Goal: Transaction & Acquisition: Purchase product/service

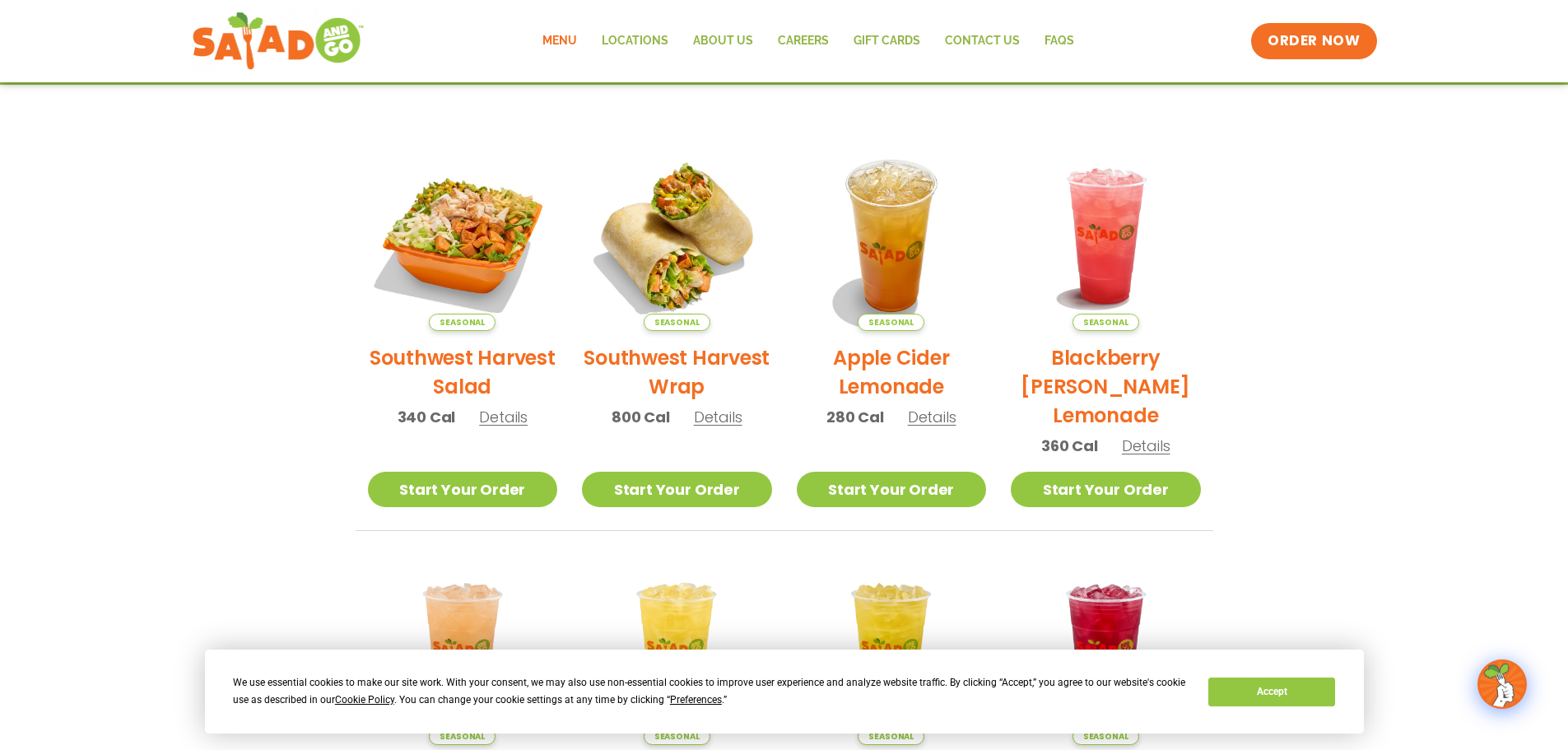
scroll to position [329, 0]
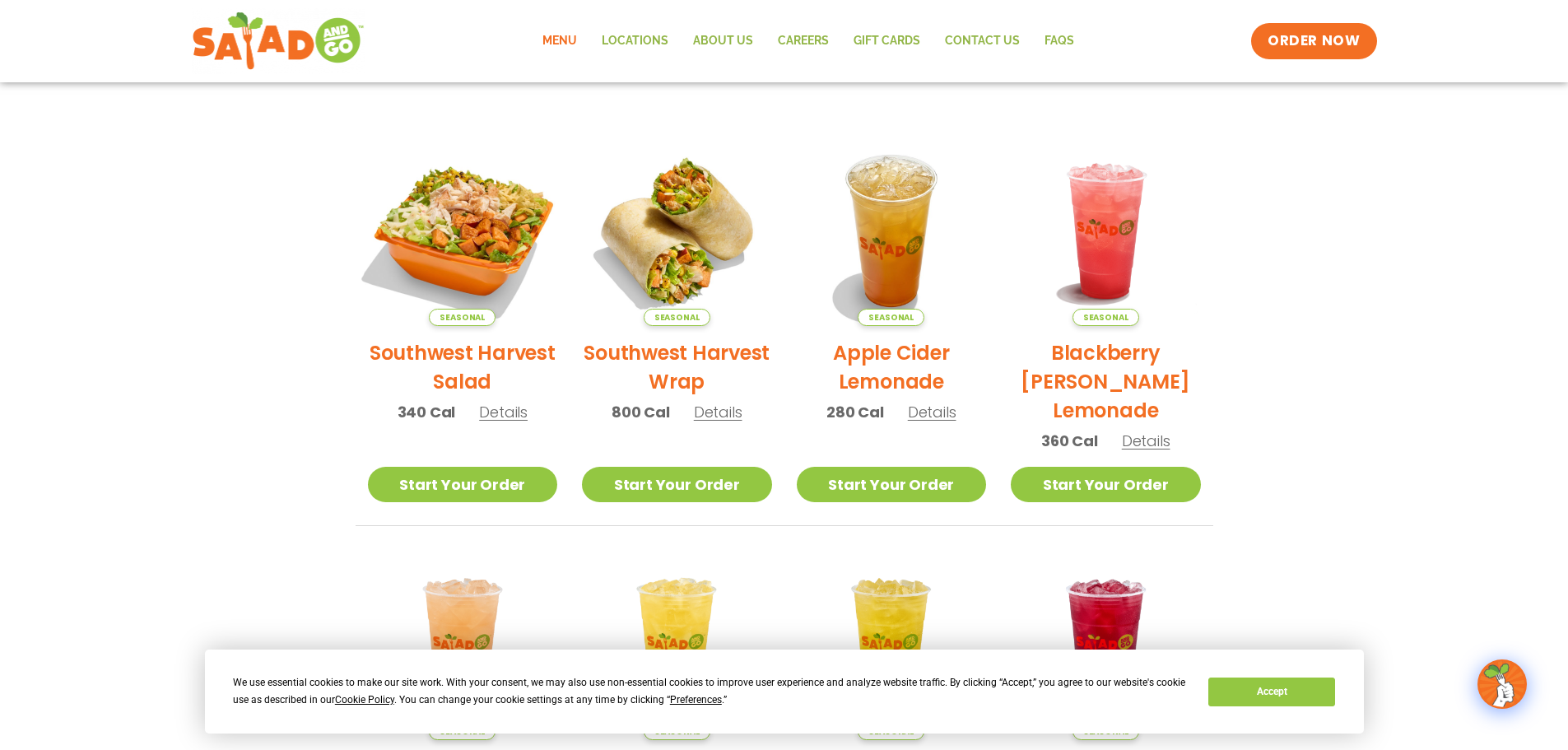
click at [439, 247] on img at bounding box center [462, 231] width 223 height 223
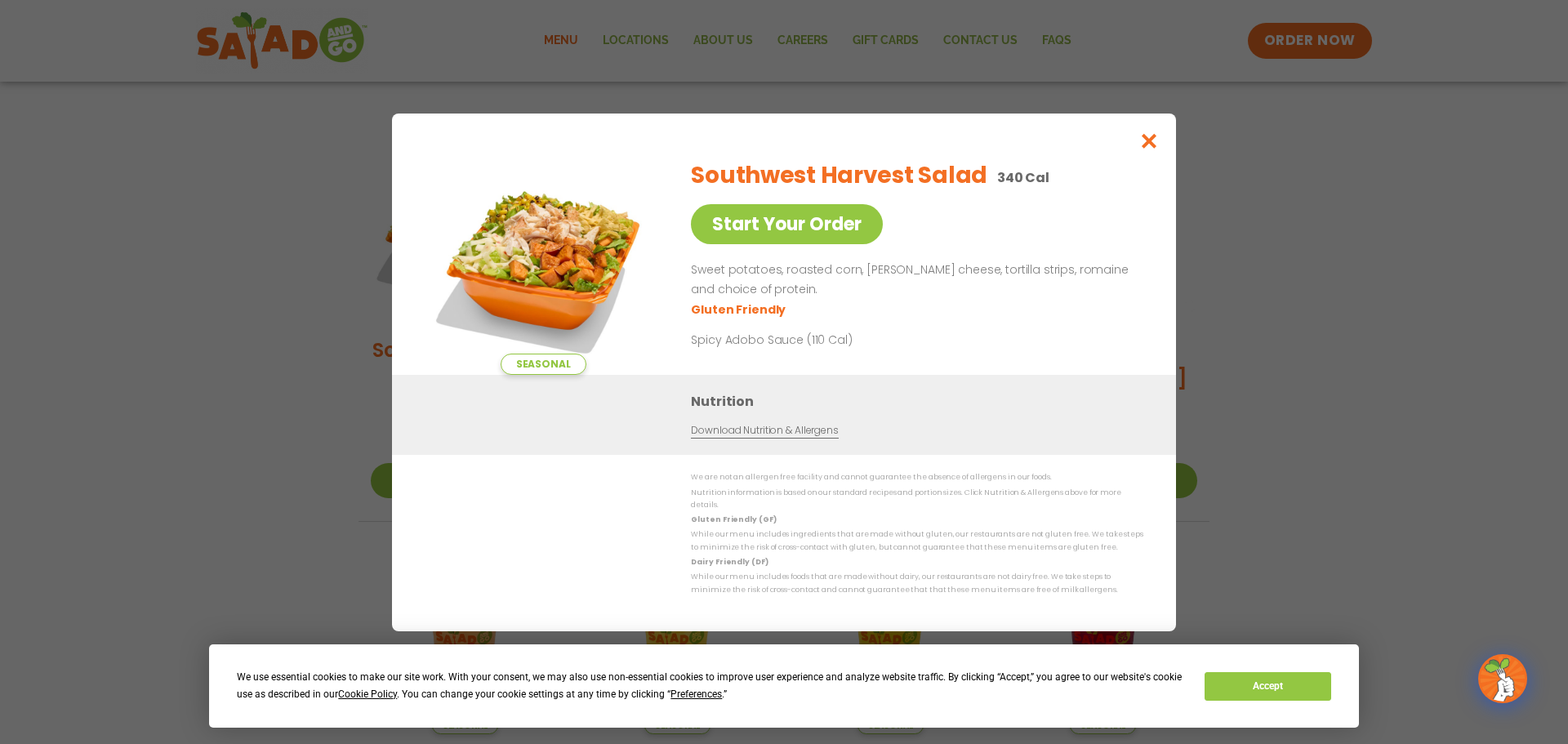
click at [1403, 472] on div "Seasonal Start Your Order Southwest Harvest Salad 340 Cal Start Your Order Swee…" at bounding box center [784, 372] width 1568 height 744
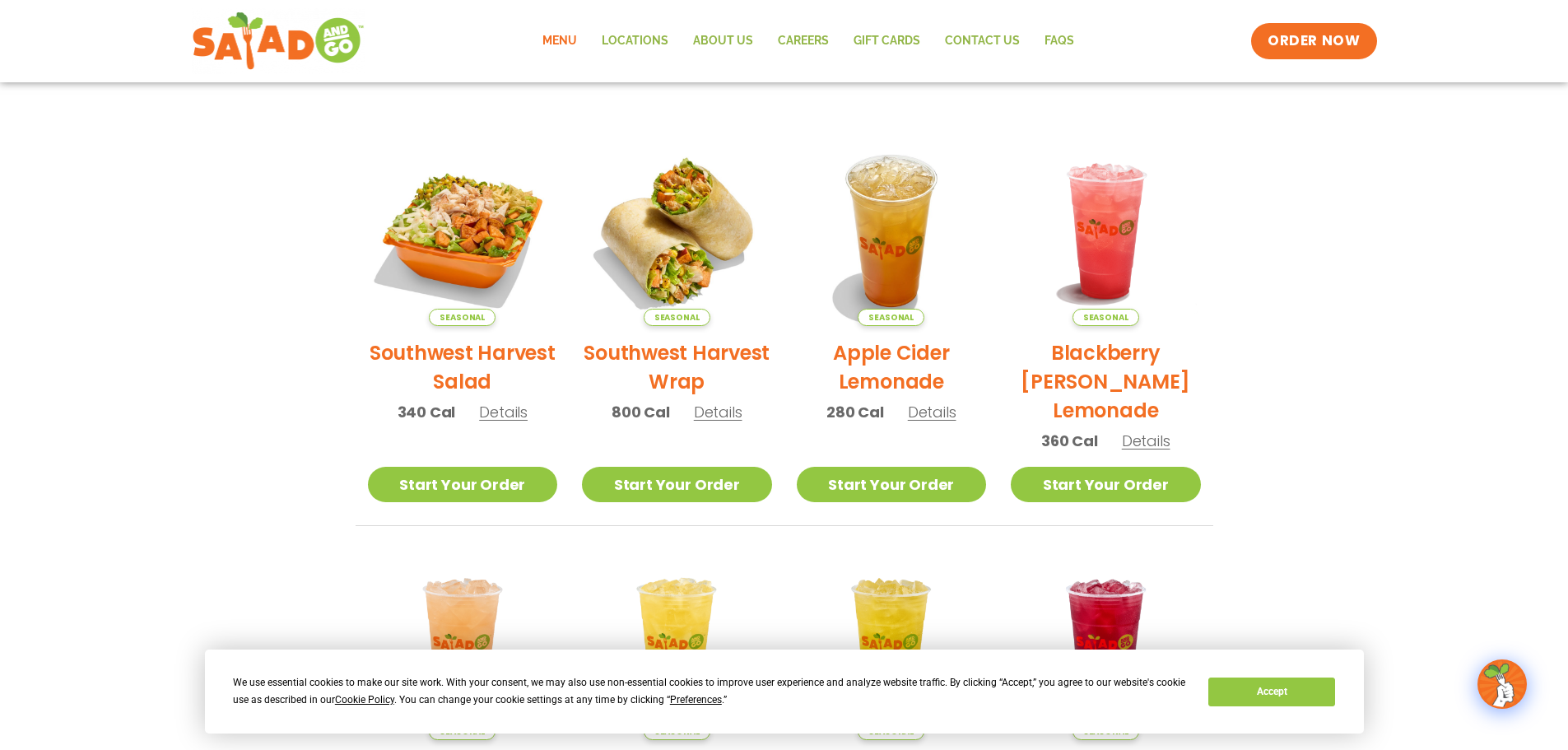
scroll to position [165, 0]
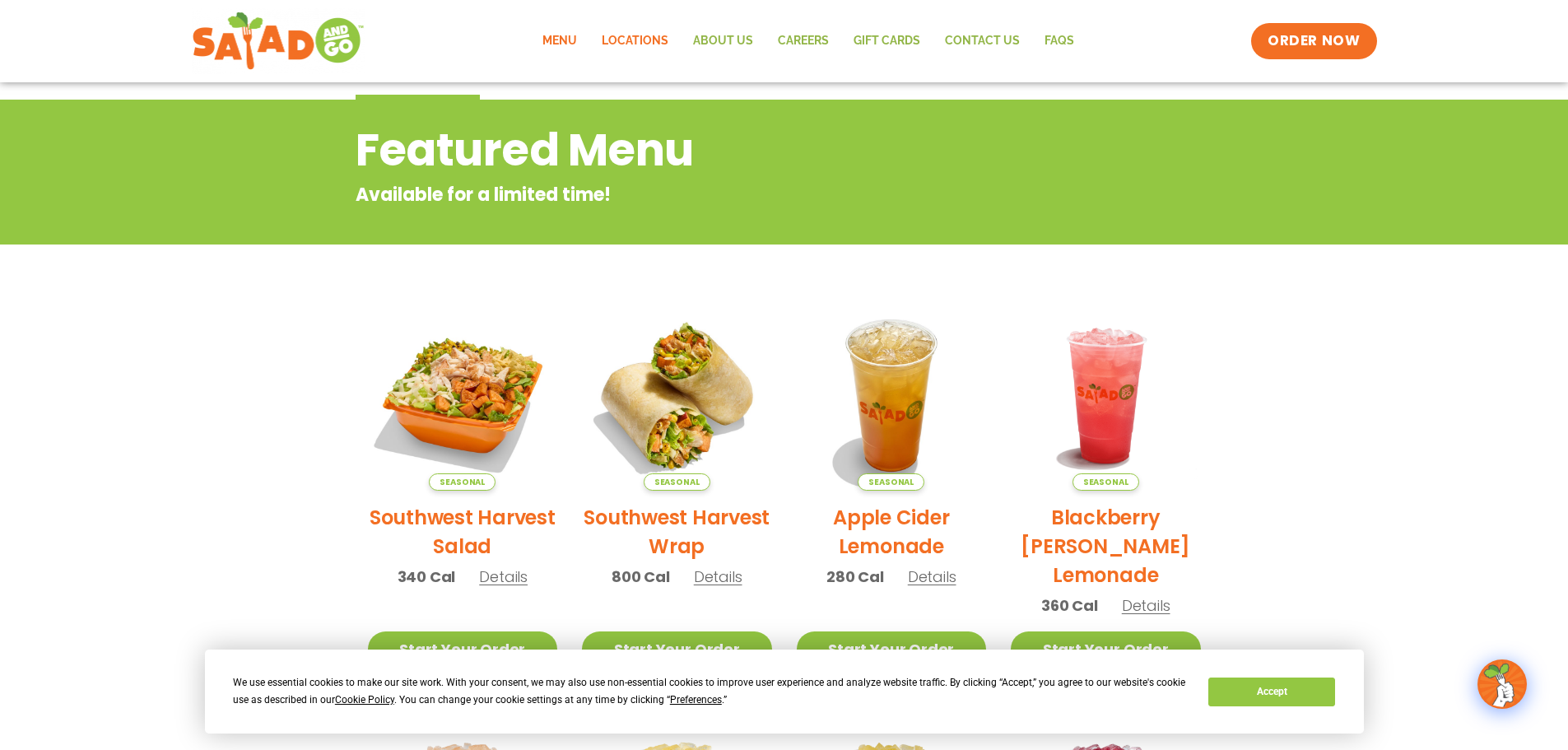
click at [631, 49] on link "Locations" at bounding box center [635, 41] width 91 height 38
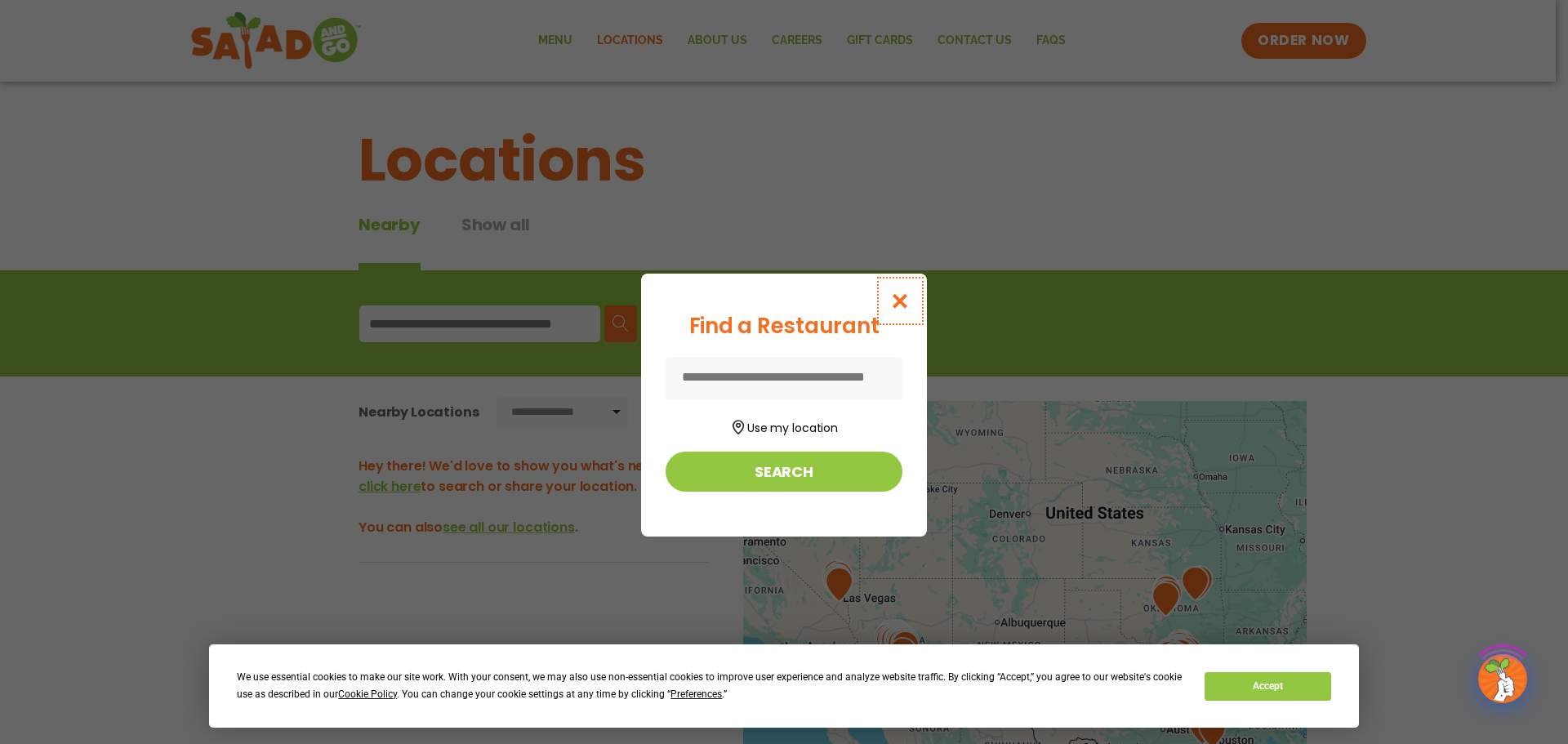
click at [892, 312] on button "Close modal" at bounding box center [900, 300] width 53 height 55
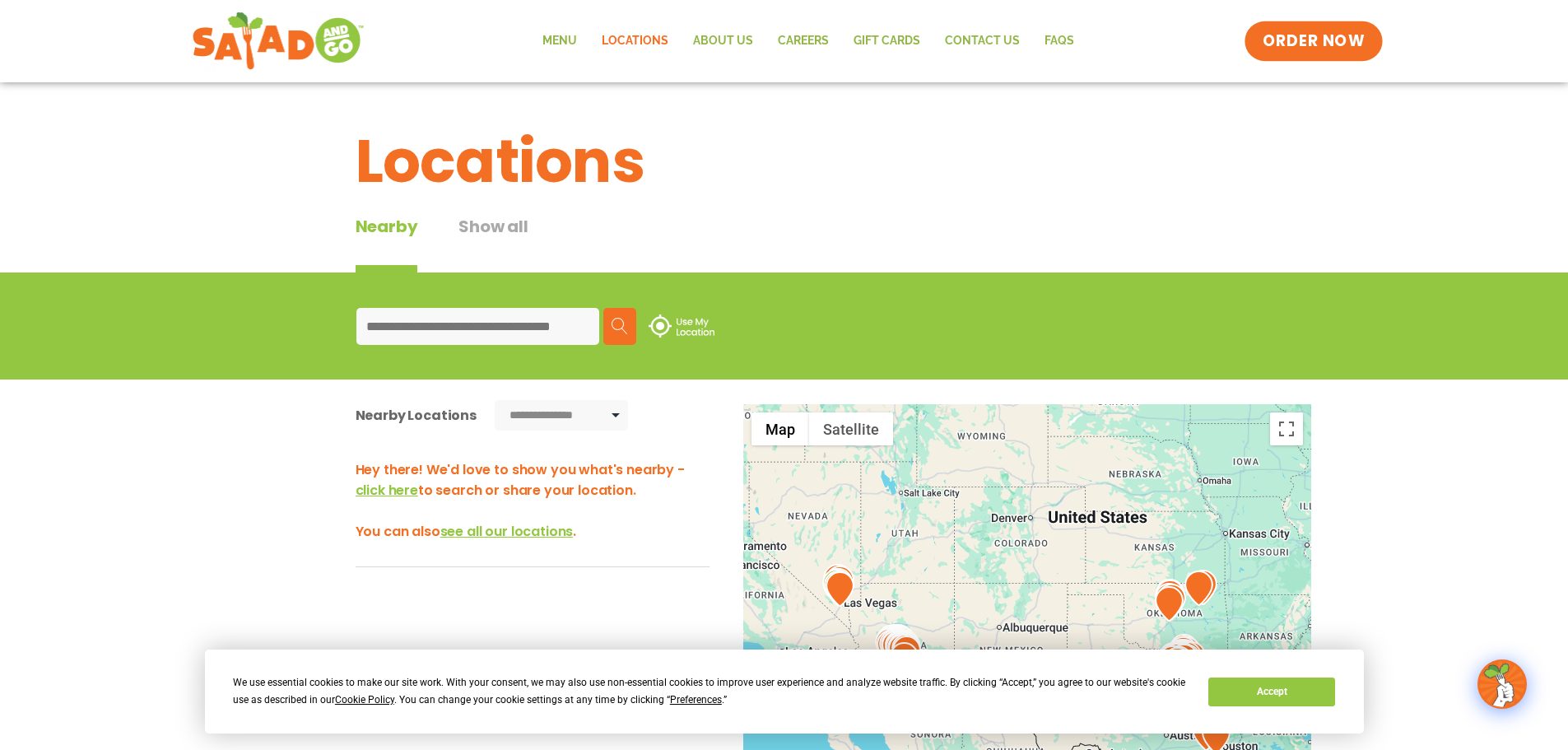
click at [1278, 50] on span "ORDER NOW" at bounding box center [1313, 41] width 102 height 21
